Goal: Information Seeking & Learning: Learn about a topic

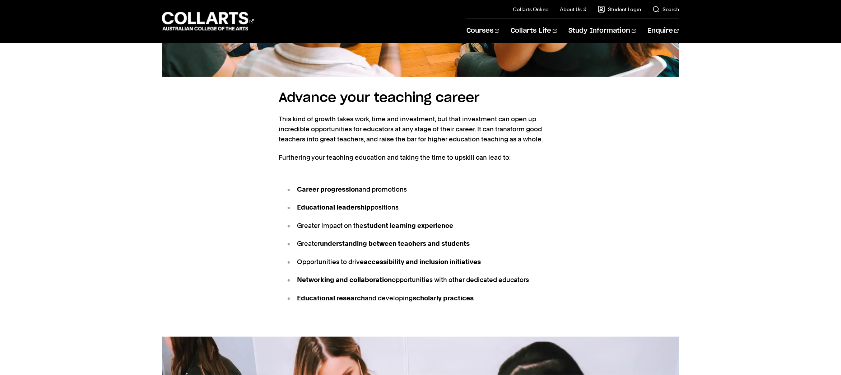
scroll to position [781, 0]
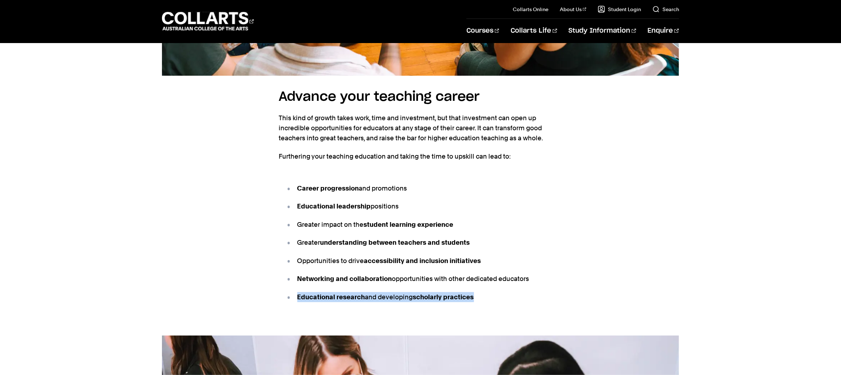
drag, startPoint x: 482, startPoint y: 293, endPoint x: 309, endPoint y: 289, distance: 172.3
click at [309, 289] on ul "Career progression and promotions Educational leadership positions Greater impa…" at bounding box center [421, 242] width 284 height 146
copy p "Educational research and developing scholarly practices"
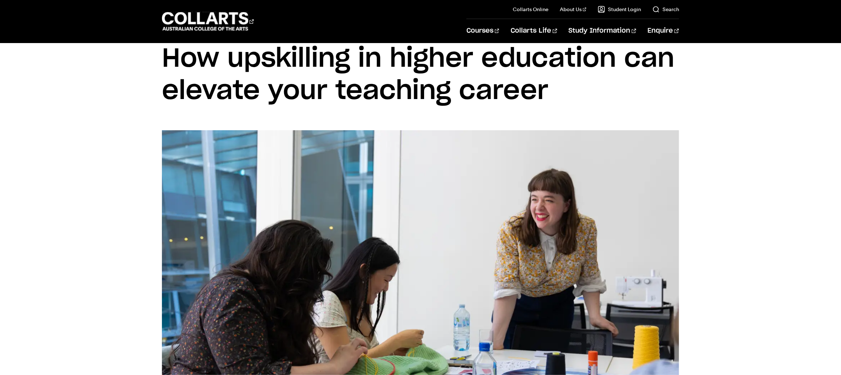
scroll to position [0, 0]
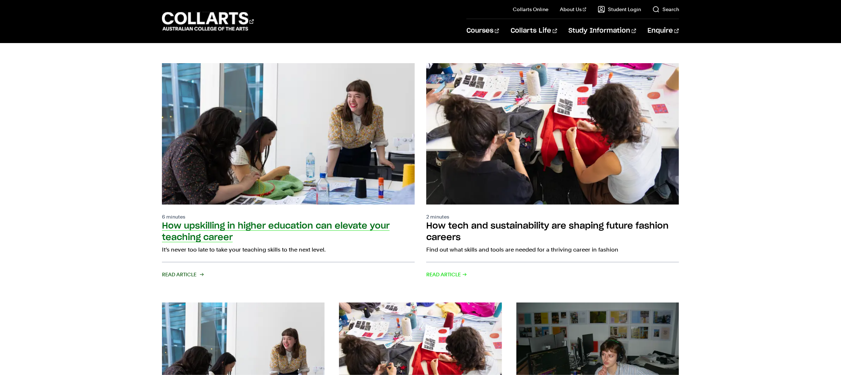
scroll to position [117, 0]
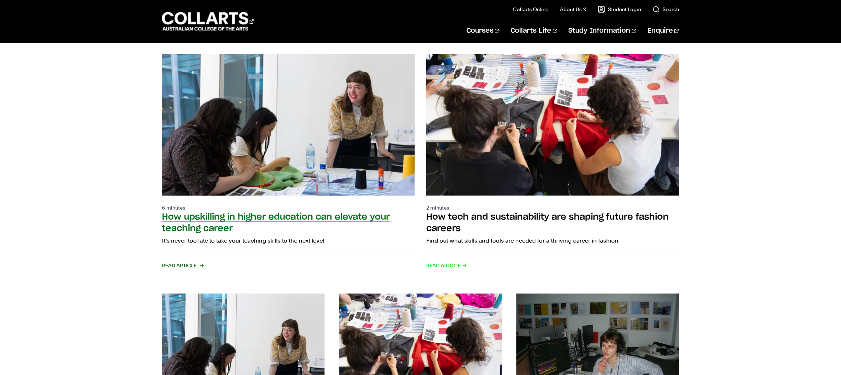
click at [365, 148] on img at bounding box center [288, 124] width 278 height 155
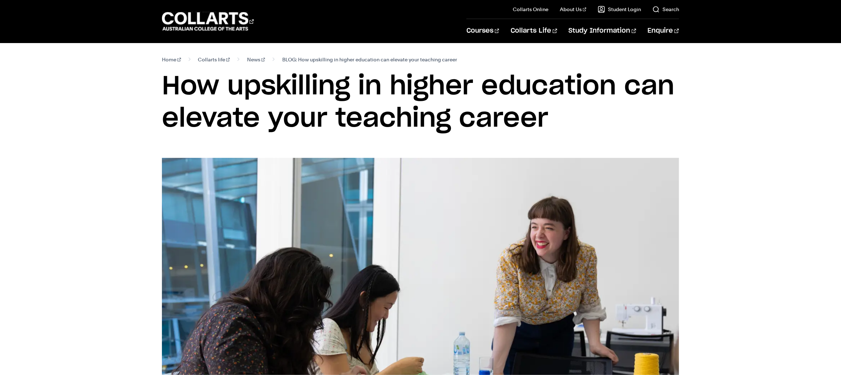
drag, startPoint x: 547, startPoint y: 116, endPoint x: 91, endPoint y: 88, distance: 456.7
click at [96, 88] on div "Home Collarts life News BLOG: How upskilling in higher education can elevate yo…" at bounding box center [420, 100] width 660 height 115
